Goal: Book appointment/travel/reservation

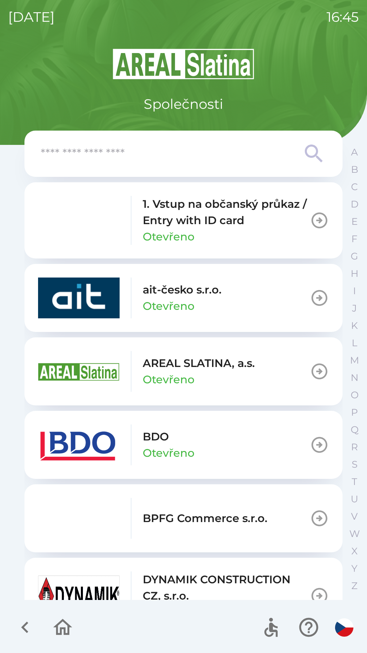
click at [159, 446] on p "Otevřeno" at bounding box center [169, 453] width 52 height 16
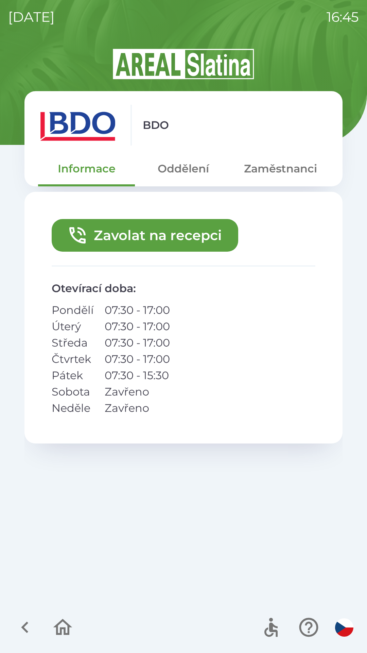
click at [160, 236] on button "Zavolat na recepci" at bounding box center [145, 235] width 187 height 33
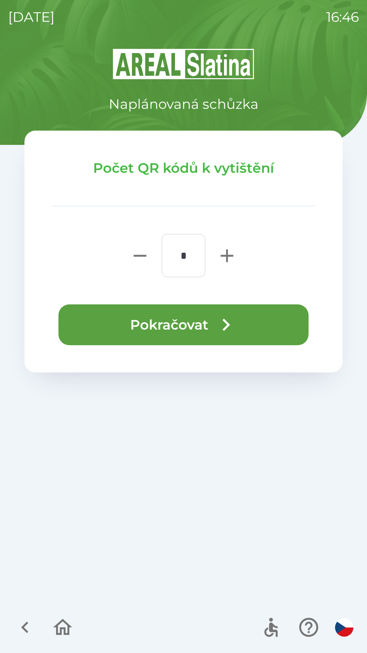
click at [192, 327] on button "Pokračovat" at bounding box center [183, 324] width 250 height 41
